Goal: Check status: Check status

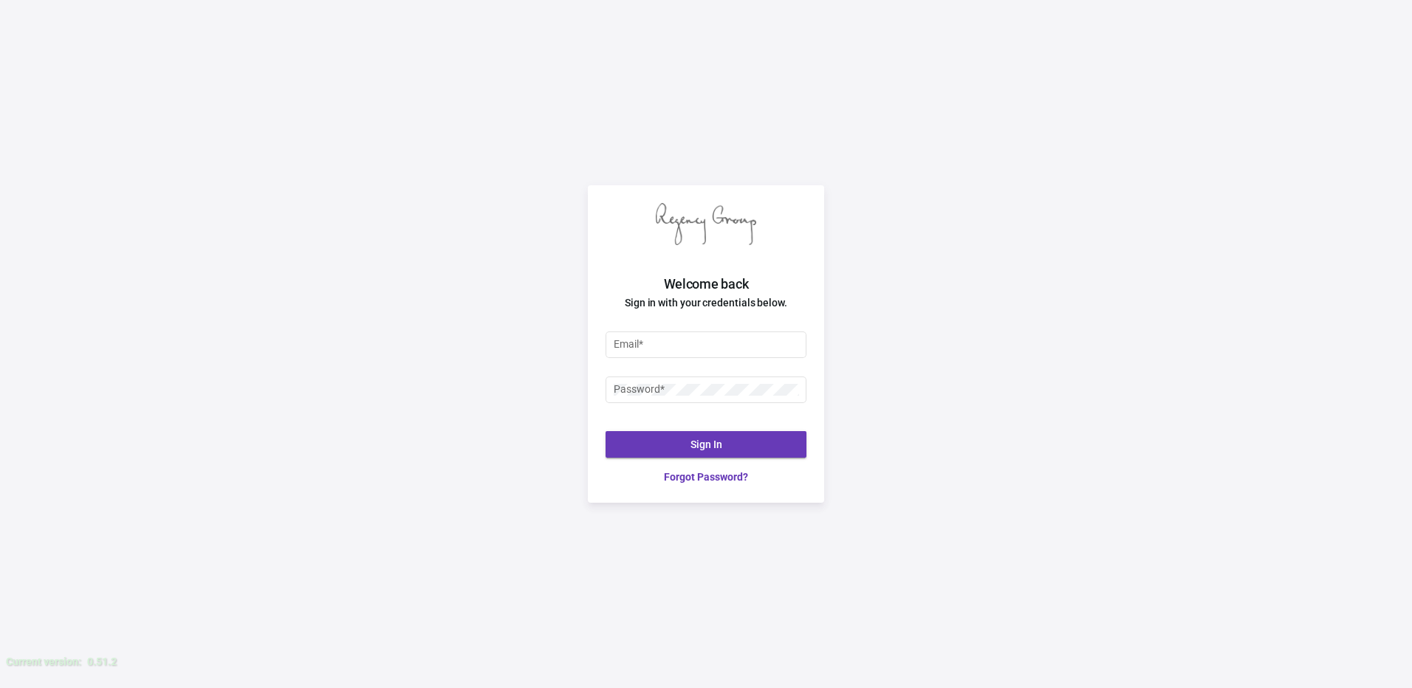
drag, startPoint x: 487, startPoint y: 295, endPoint x: 575, endPoint y: 372, distance: 116.7
click at [499, 299] on div "Welcome back Sign in with your credentials below. Email * Password * Sign In Fo…" at bounding box center [706, 344] width 1412 height 688
click at [665, 334] on div "Email *" at bounding box center [705, 343] width 185 height 29
click at [663, 351] on div "Email *" at bounding box center [705, 343] width 185 height 29
type input "h"
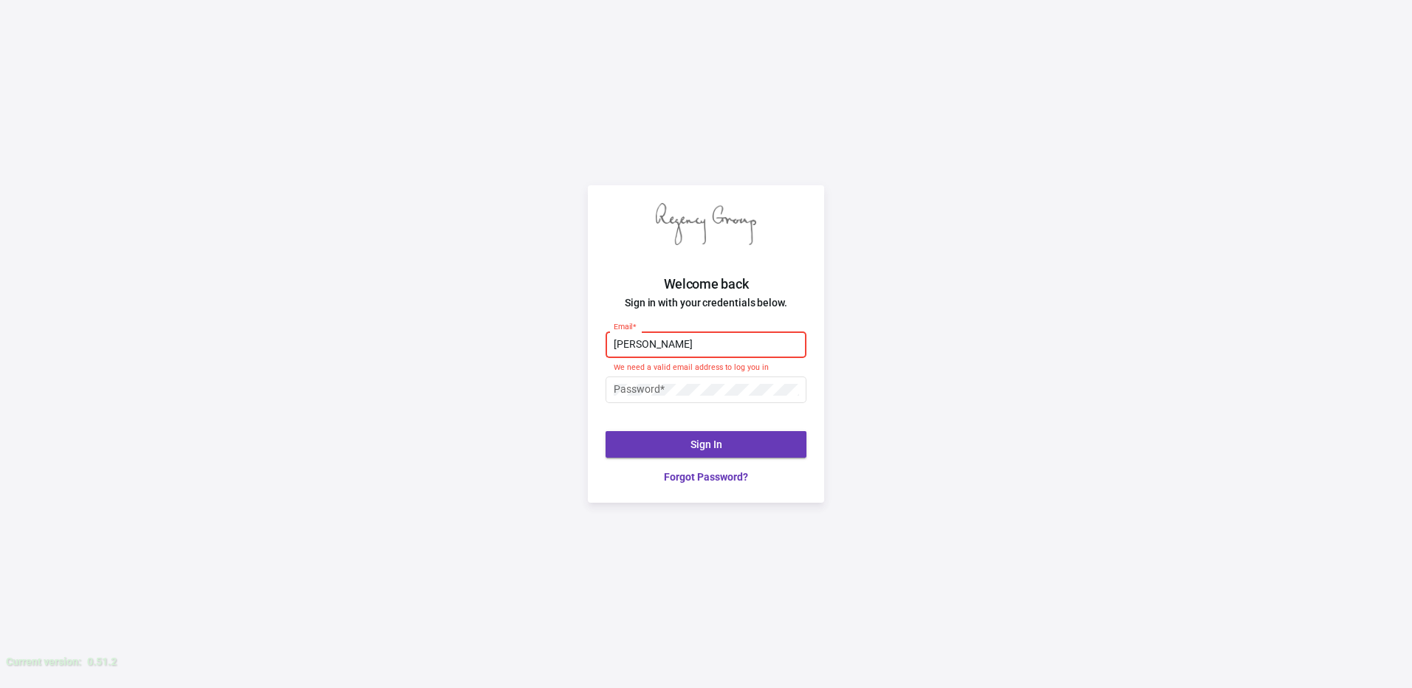
type input "[PERSON_NAME][EMAIL_ADDRESS][DOMAIN_NAME]"
click at [671, 382] on div "Password *" at bounding box center [705, 388] width 185 height 29
click at [672, 381] on div "Password *" at bounding box center [705, 388] width 185 height 29
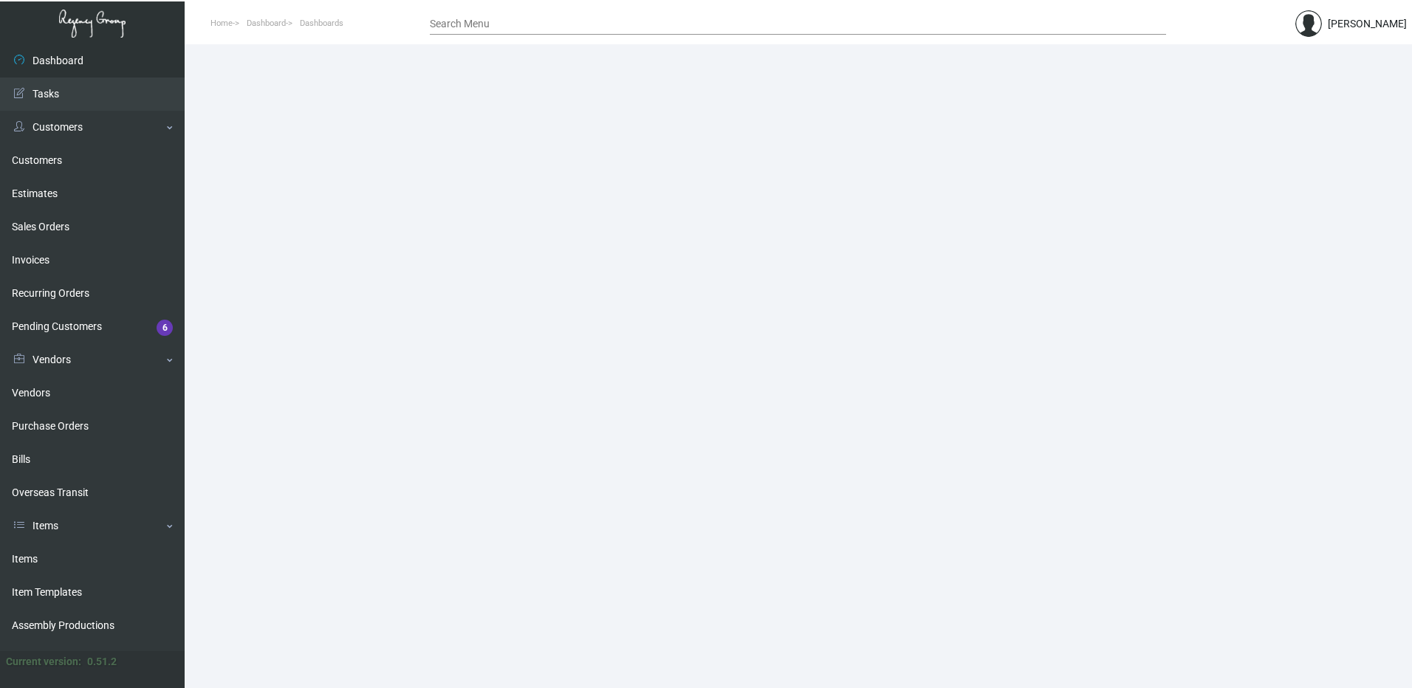
click at [317, 654] on main at bounding box center [798, 366] width 1227 height 644
click at [46, 429] on link "Purchase Orders" at bounding box center [92, 426] width 185 height 33
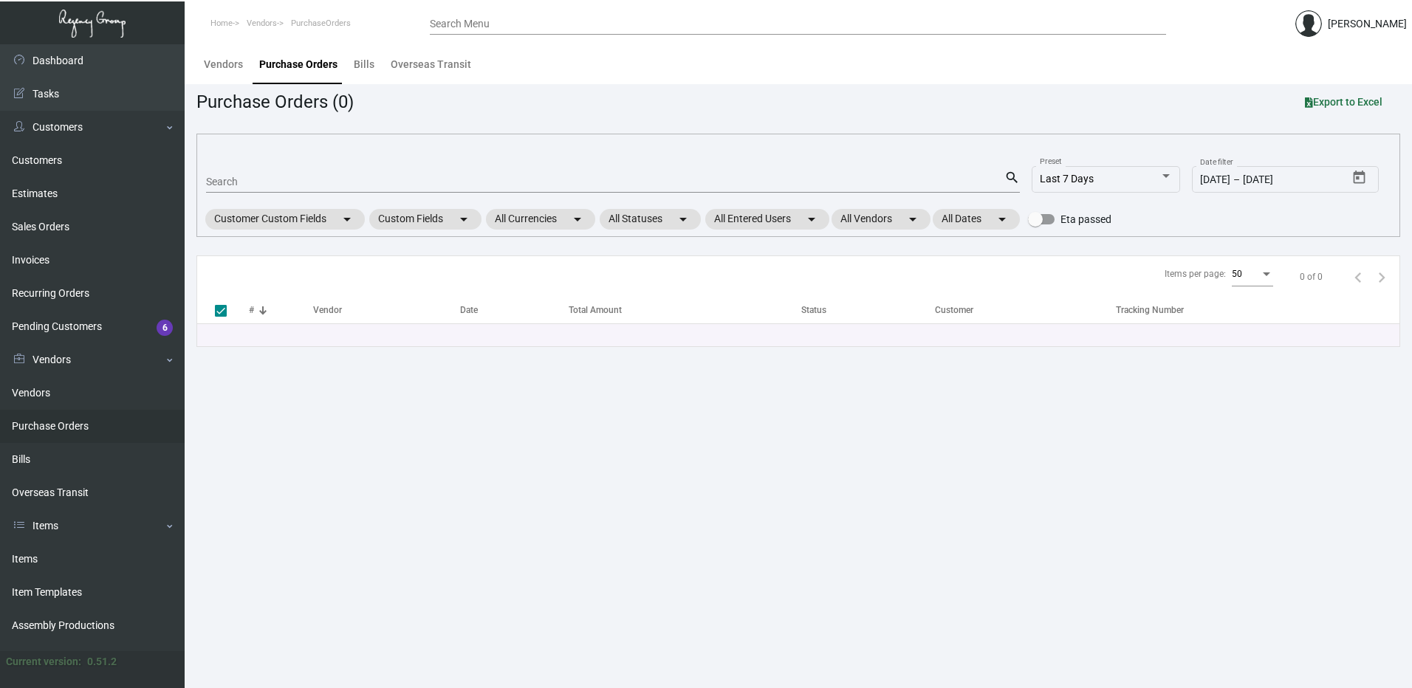
click at [310, 160] on mat-form-field "Search search" at bounding box center [613, 181] width 814 height 46
click at [303, 172] on div "Search" at bounding box center [605, 181] width 798 height 23
paste input "106108"
type input "106108"
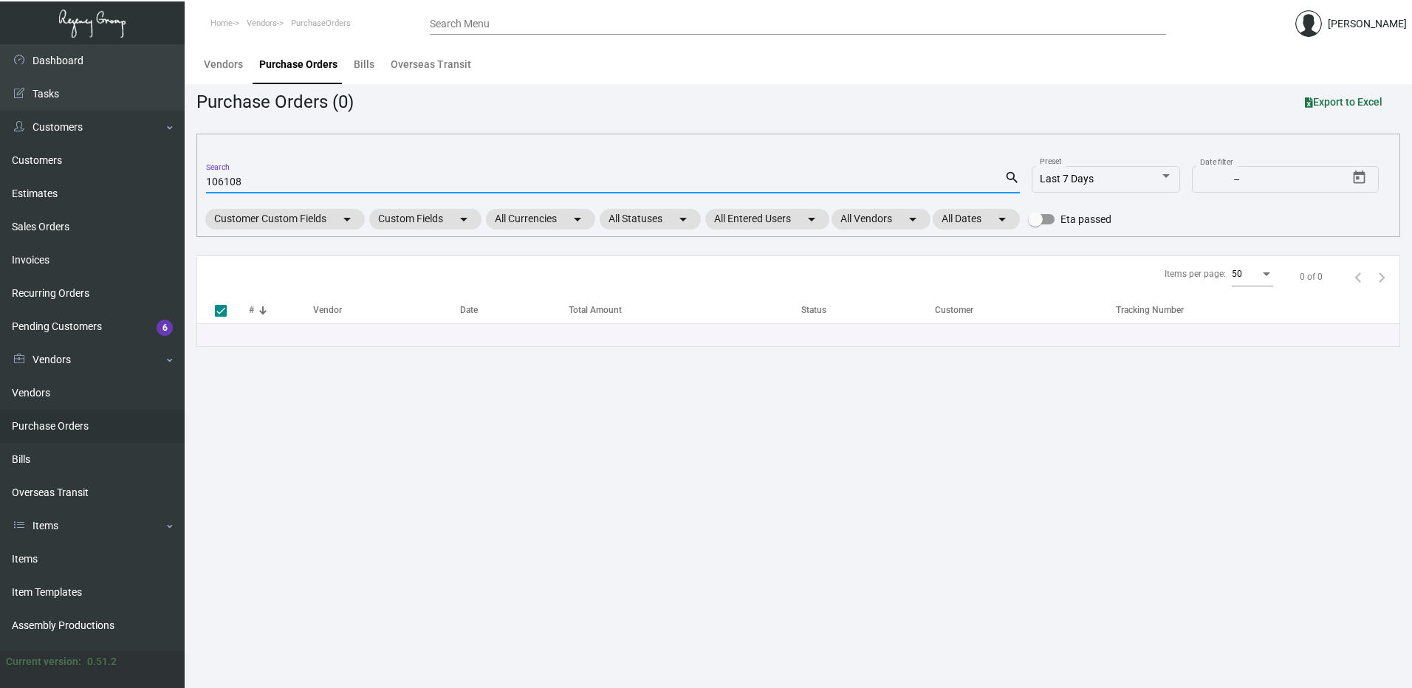
type input "106108"
checkbox input "false"
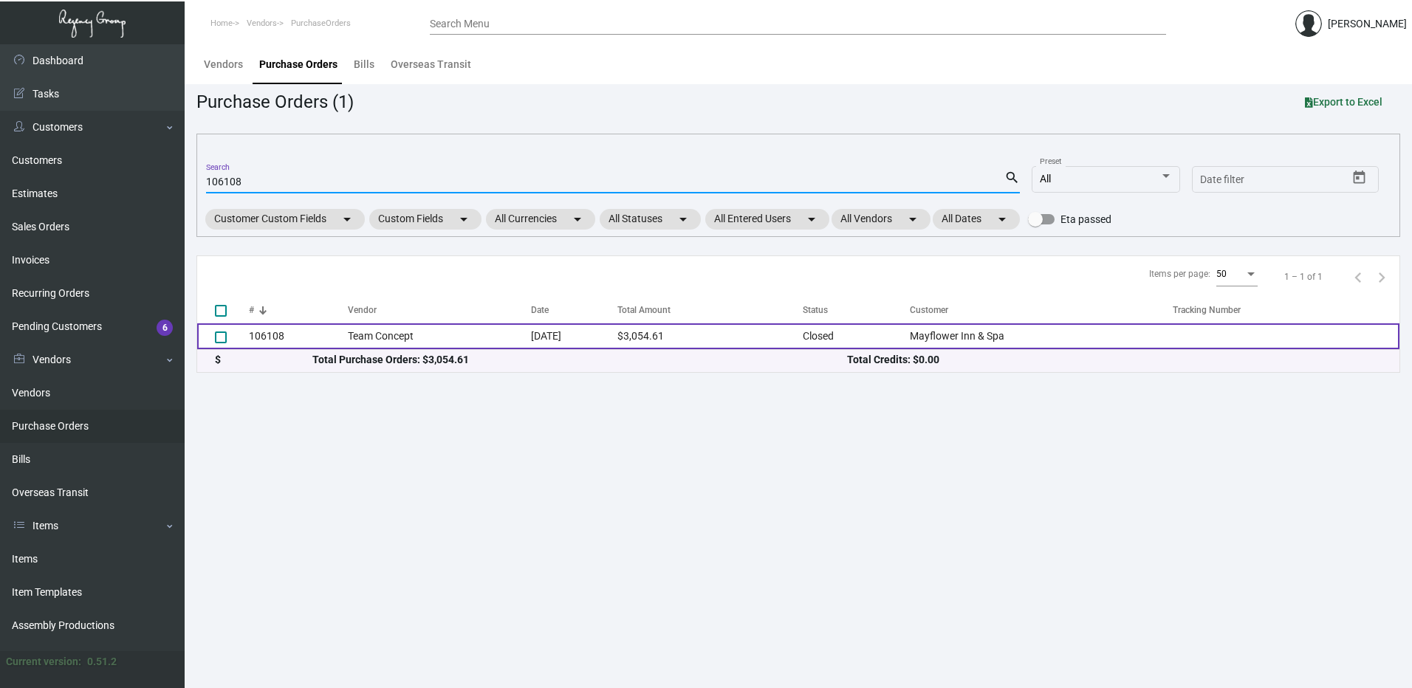
click at [368, 335] on td "Team Concept" at bounding box center [439, 336] width 183 height 26
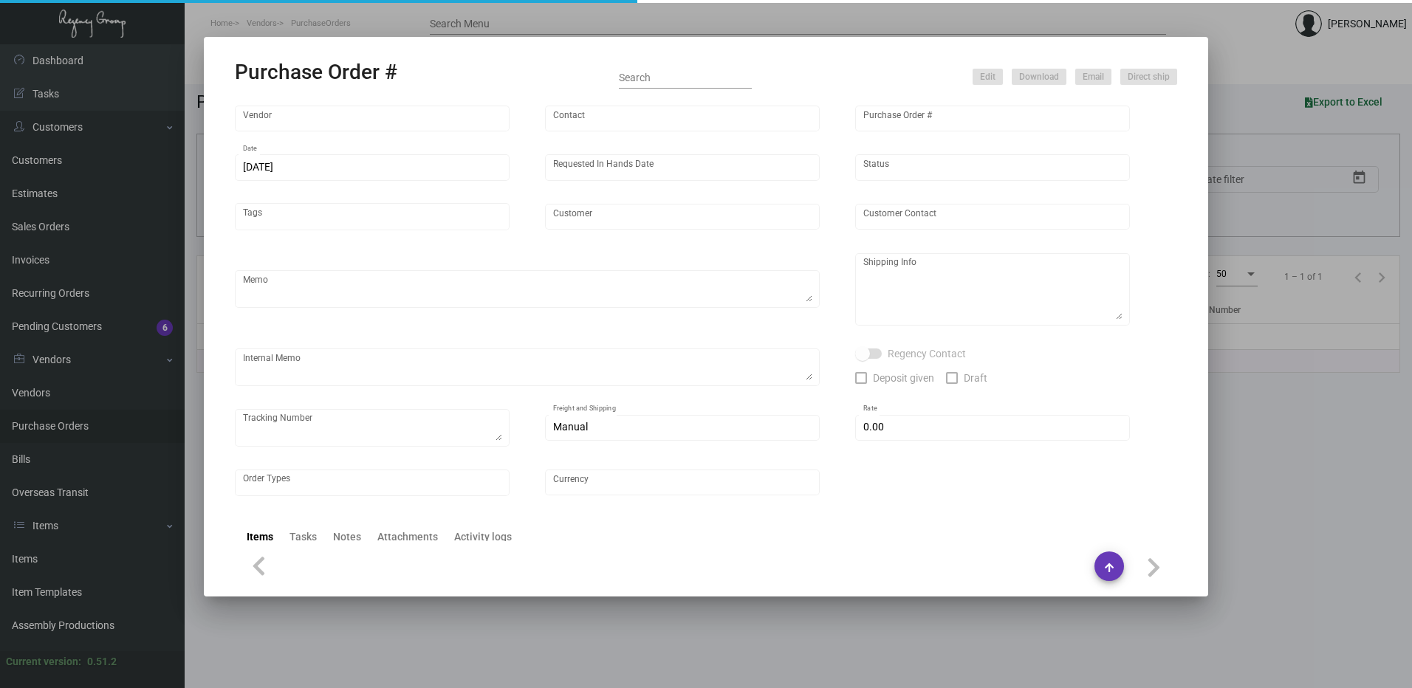
type input "Team Concept"
type input "[PERSON_NAME]"
type input "106108"
type input "[DATE]"
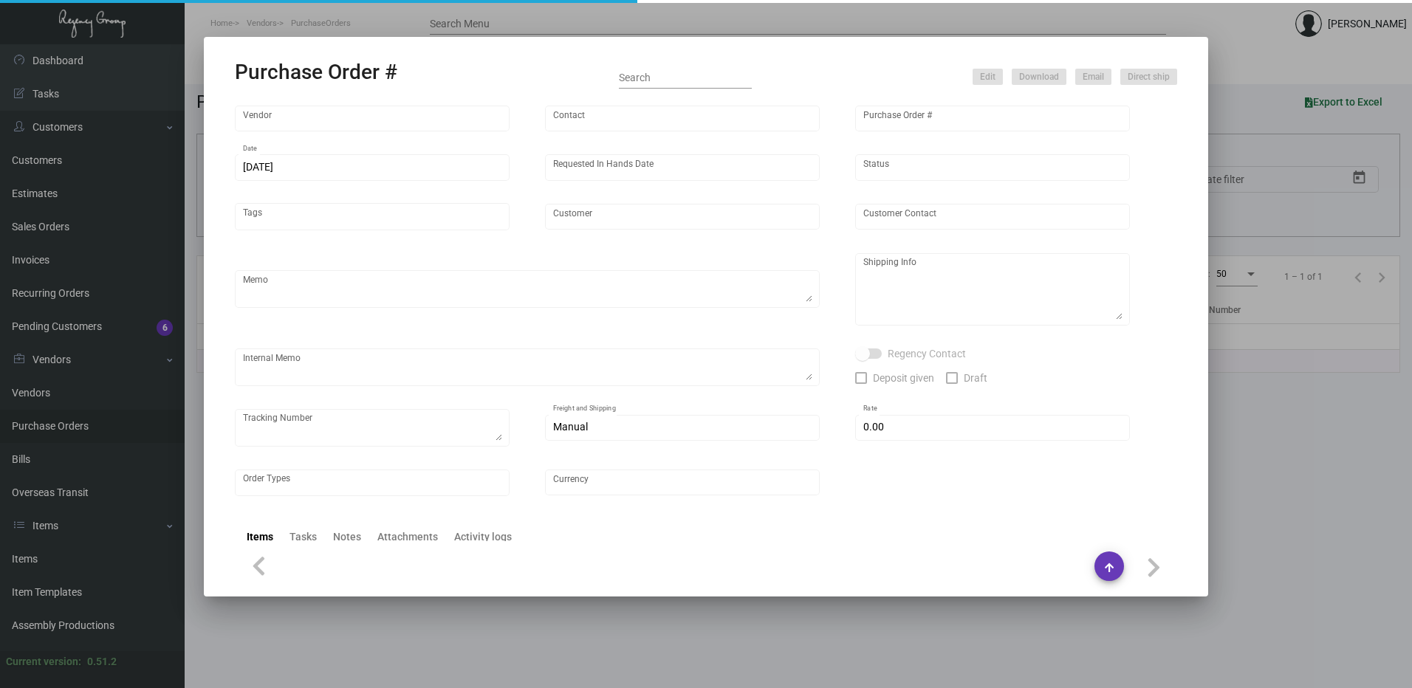
type input "Mayflower Inn & Spa"
type input "[PERSON_NAME]"
type textarea "***ANY PRICE DISCREPANCY MUST BE CALLED OUT PRIOR TO PROCEEDING WITH THIS ORDER…"
type textarea "Mayflower Inn & Spa - [PERSON_NAME] [STREET_ADDRESS][PERSON_NAME][US_STATE]"
type input "$ 0.00"
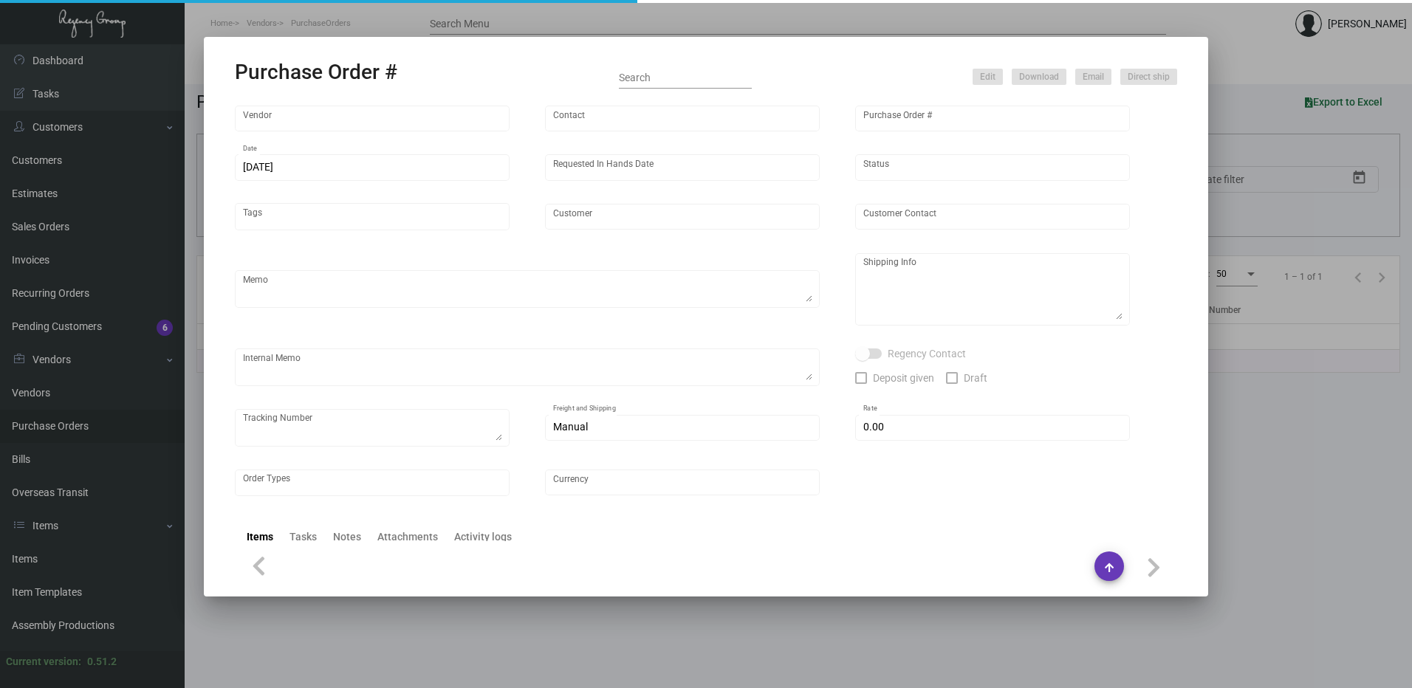
type input "United States Dollar $"
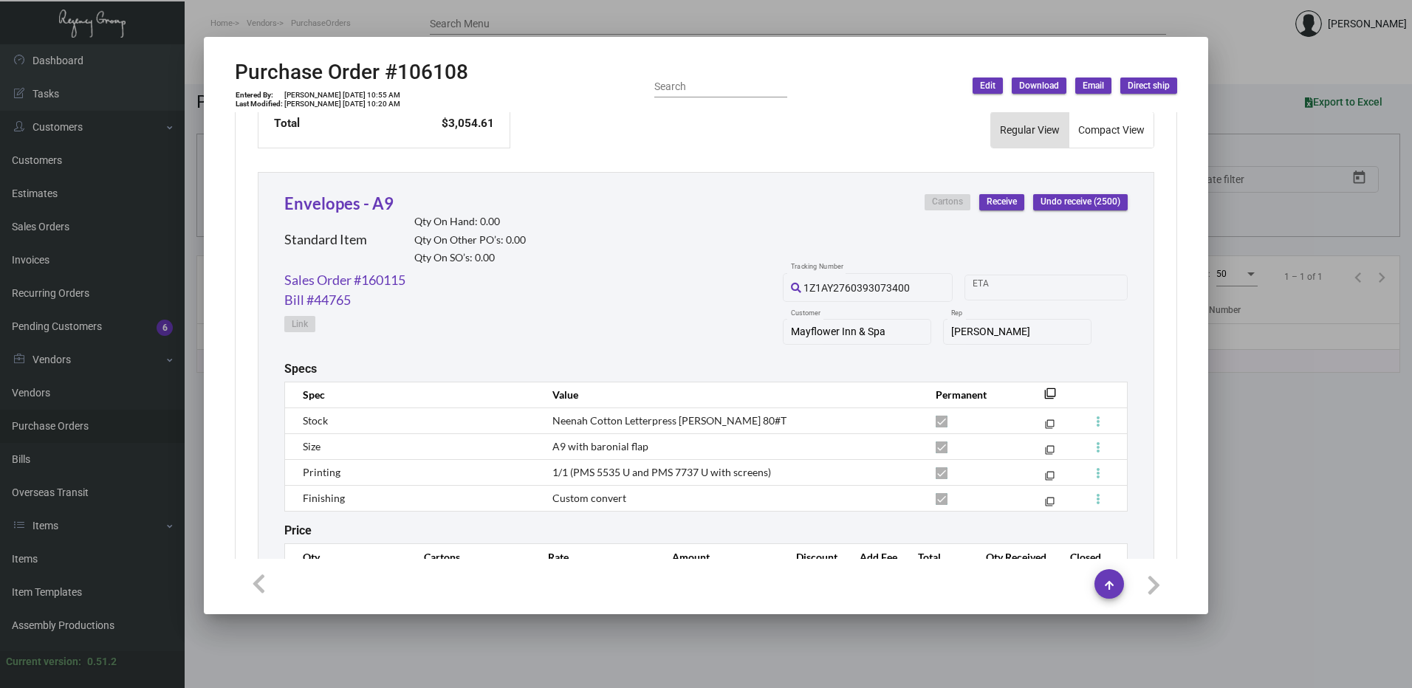
scroll to position [664, 0]
